Goal: Task Accomplishment & Management: Use online tool/utility

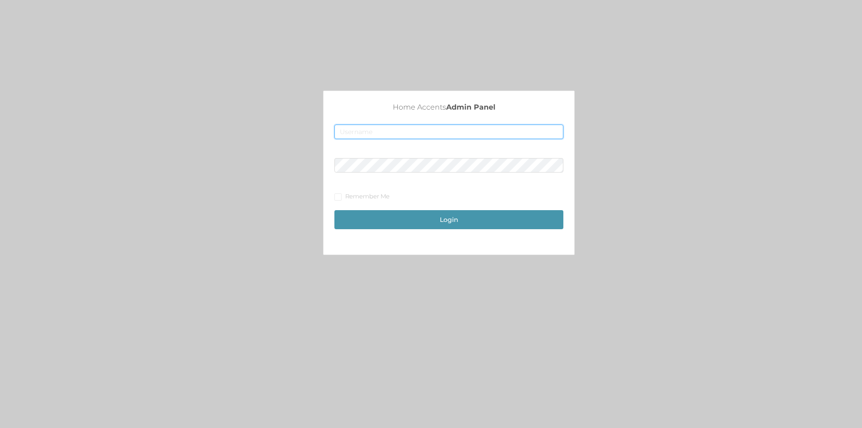
type input "[EMAIL_ADDRESS][DOMAIN_NAME]"
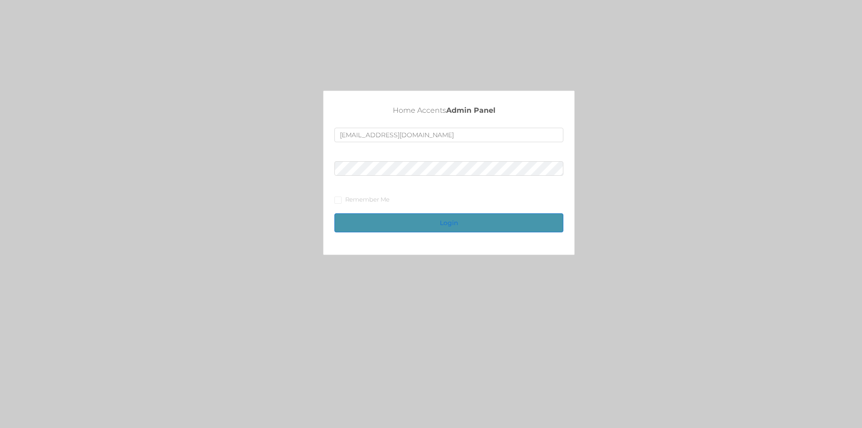
click at [463, 220] on button "Login" at bounding box center [448, 222] width 229 height 19
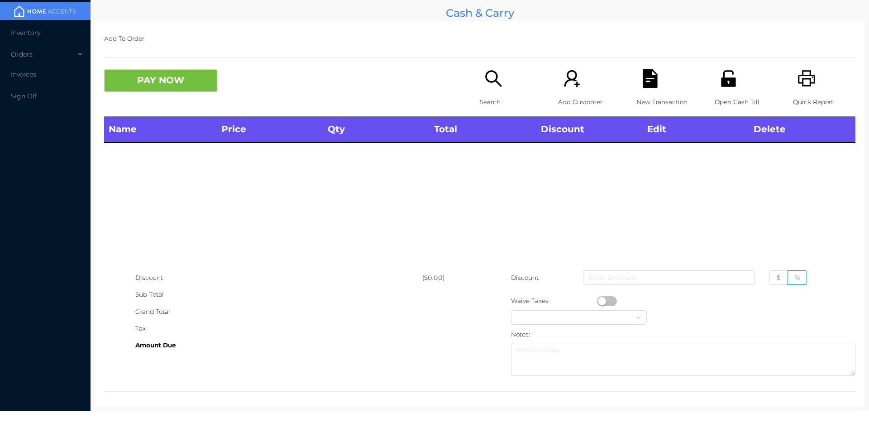
click at [727, 81] on icon "icon: unlock" at bounding box center [728, 78] width 14 height 16
click at [721, 85] on icon "icon: unlock" at bounding box center [728, 78] width 14 height 16
click at [727, 81] on icon "icon: unlock" at bounding box center [728, 78] width 14 height 16
click at [721, 86] on icon "icon: unlock" at bounding box center [728, 78] width 14 height 16
click at [726, 81] on icon "icon: unlock" at bounding box center [728, 78] width 14 height 16
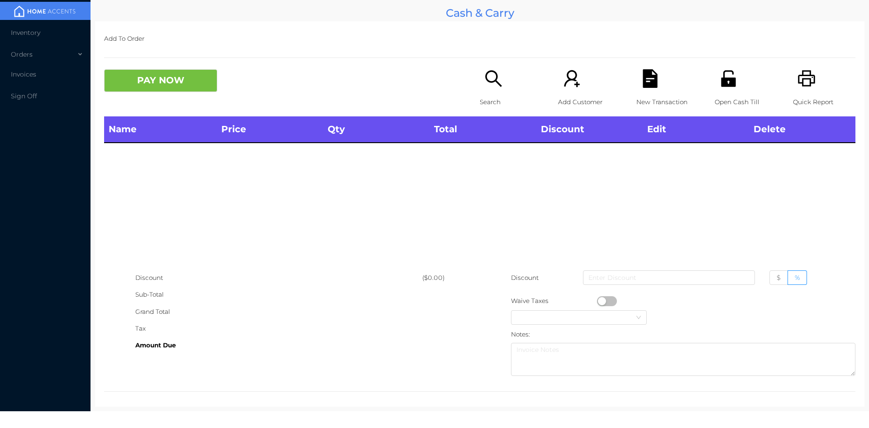
click at [801, 85] on icon "icon: printer" at bounding box center [806, 78] width 19 height 19
click at [804, 84] on icon "icon: printer" at bounding box center [806, 78] width 17 height 16
click at [727, 85] on icon "icon: unlock" at bounding box center [728, 78] width 14 height 16
click at [725, 82] on icon "icon: unlock" at bounding box center [728, 78] width 14 height 16
drag, startPoint x: 725, startPoint y: 82, endPoint x: 0, endPoint y: 248, distance: 743.2
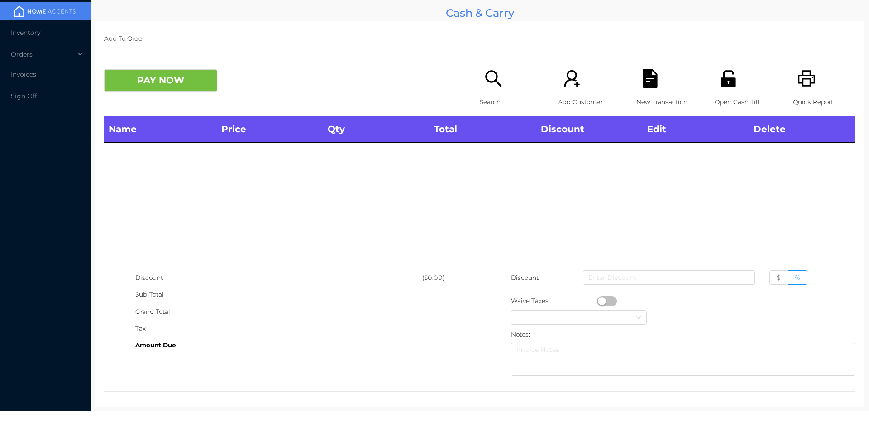
click at [725, 84] on icon "icon: unlock" at bounding box center [728, 78] width 14 height 16
click at [735, 82] on div "Open Cash Till" at bounding box center [746, 92] width 62 height 47
click at [777, 225] on div "Name Price Qty Total Discount Edit Delete" at bounding box center [479, 192] width 751 height 153
